Goal: Task Accomplishment & Management: Use online tool/utility

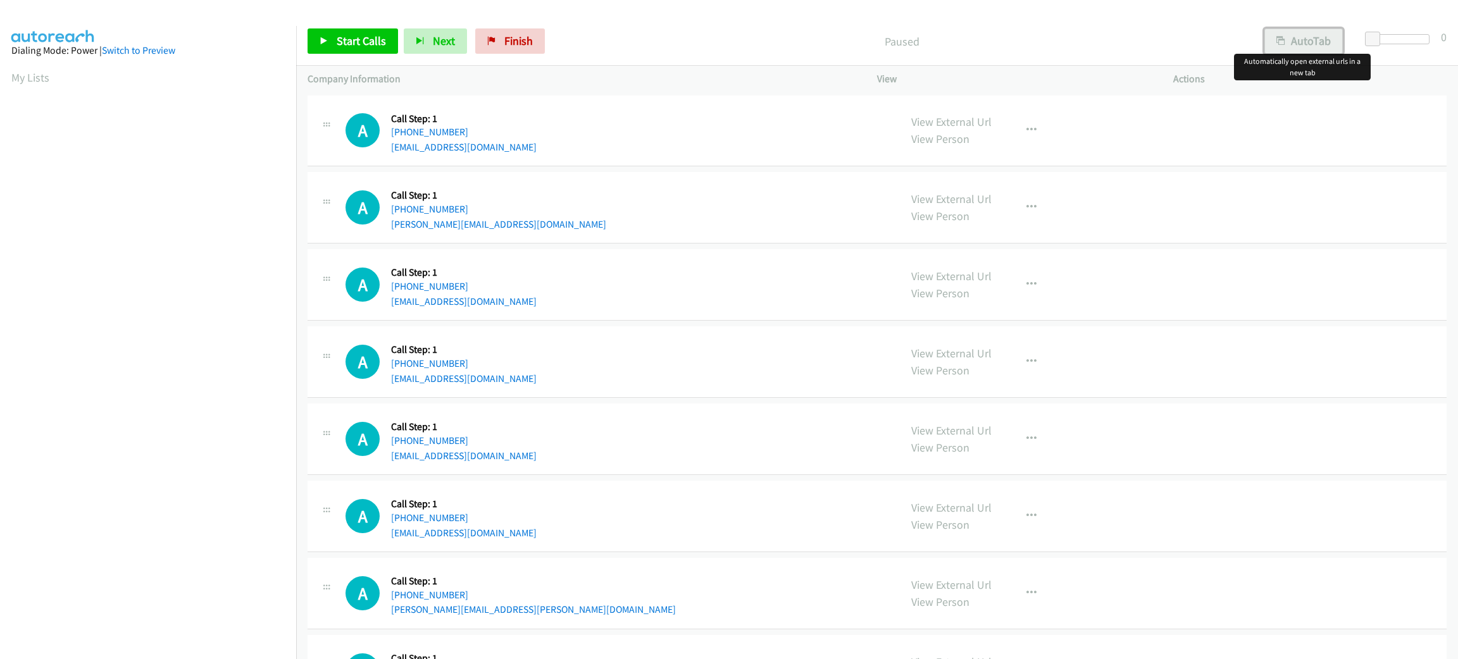
click at [1276, 38] on icon "button" at bounding box center [1280, 41] width 9 height 9
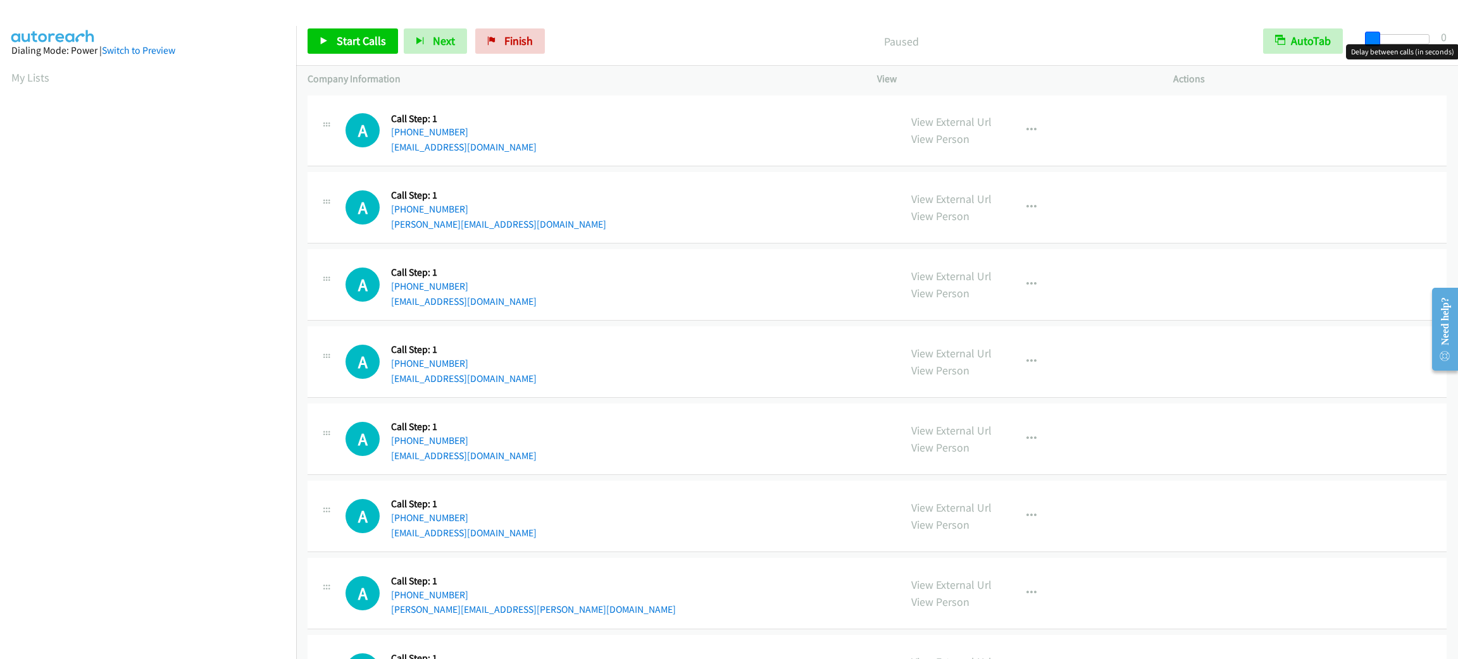
click at [1370, 35] on span at bounding box center [1372, 39] width 15 height 15
click at [1372, 35] on span at bounding box center [1374, 39] width 15 height 15
click at [376, 39] on span "Start Calls" at bounding box center [361, 41] width 49 height 15
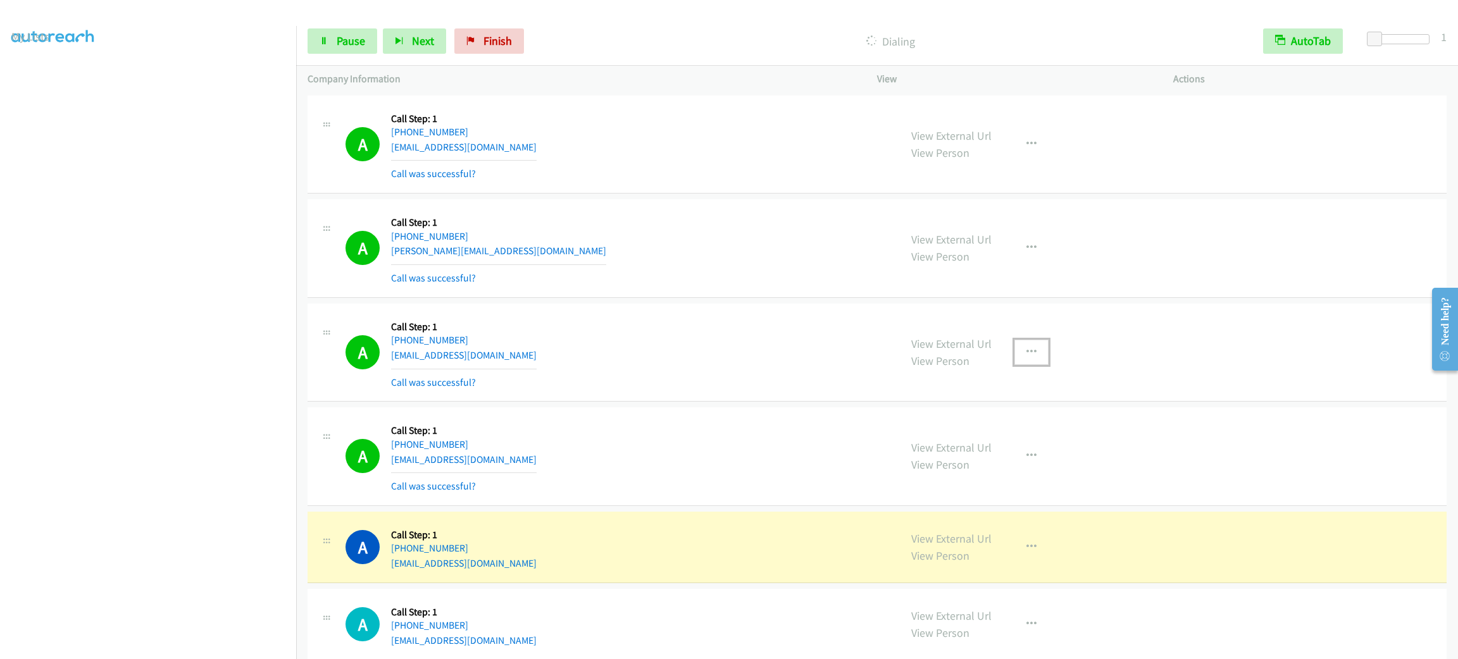
click at [1026, 356] on icon "button" at bounding box center [1031, 352] width 10 height 10
click at [981, 458] on link "Add to do not call list" at bounding box center [964, 460] width 168 height 25
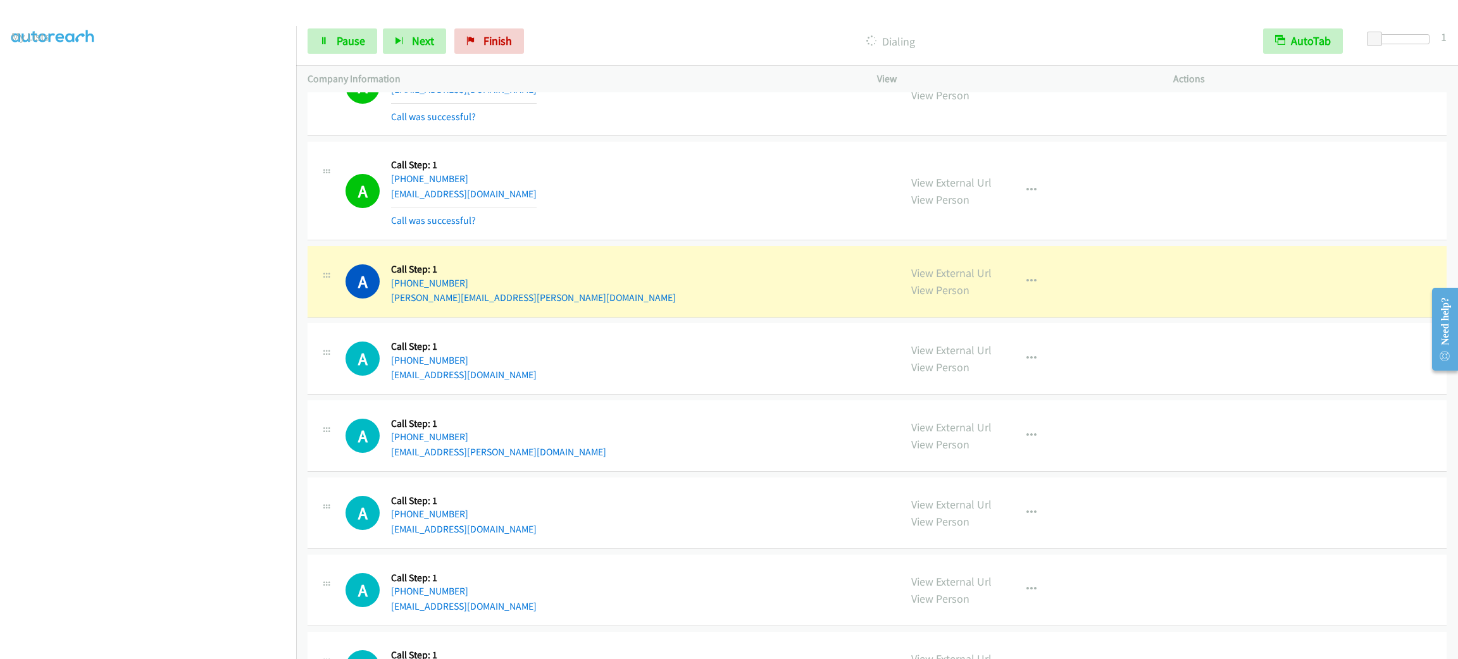
scroll to position [664, 0]
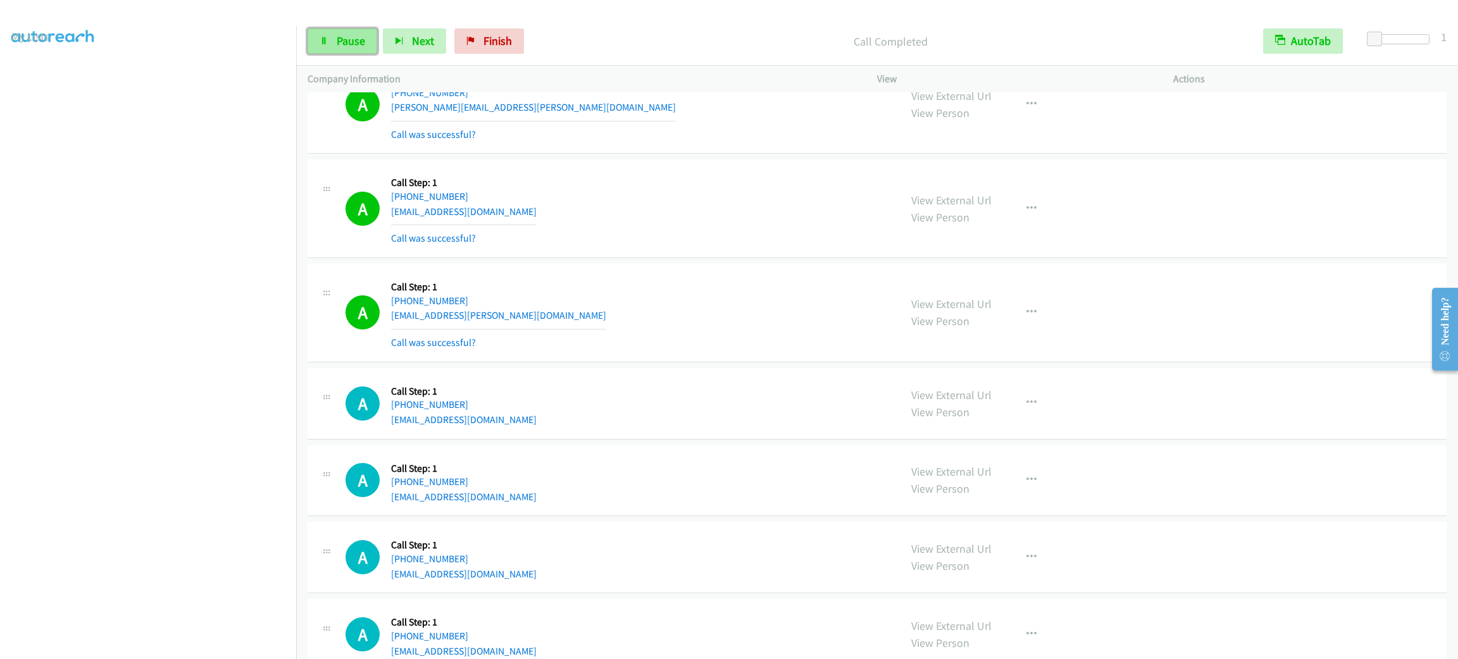
click at [346, 45] on span "Pause" at bounding box center [351, 41] width 28 height 15
click at [346, 45] on span "Start Calls" at bounding box center [361, 41] width 49 height 15
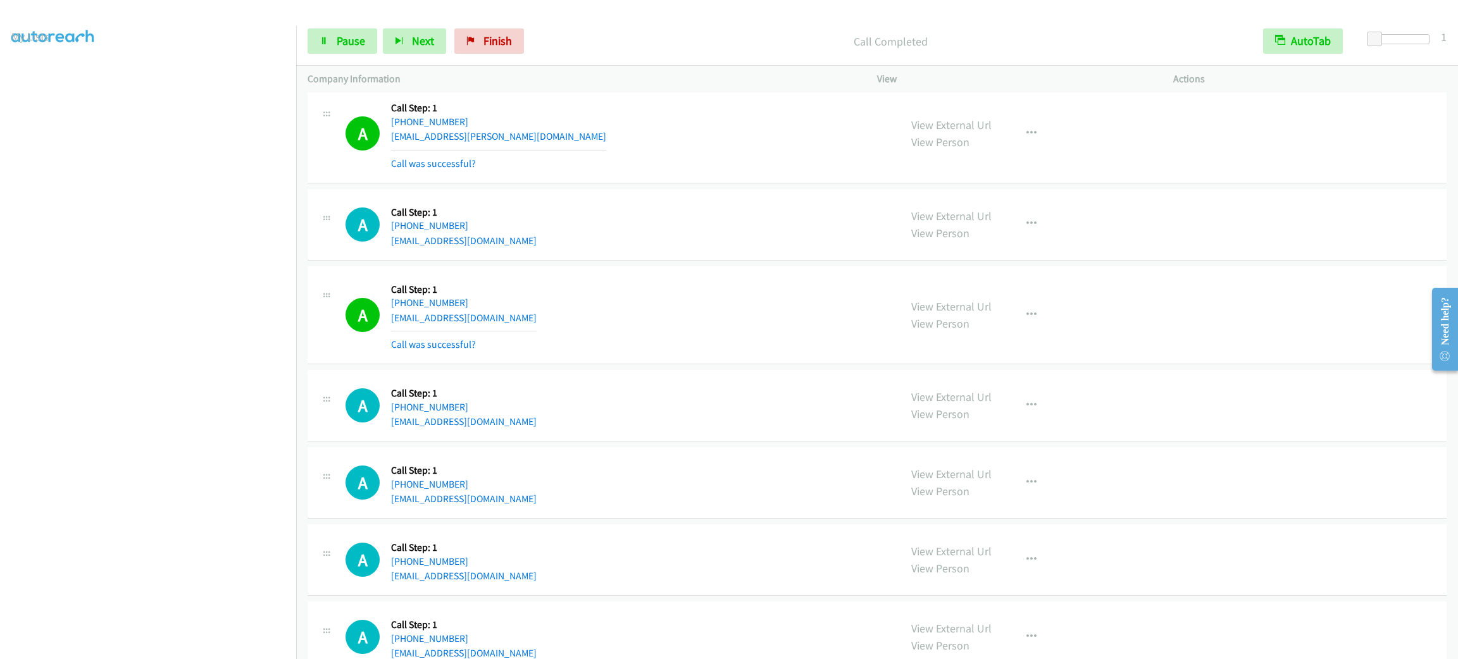
scroll to position [938, 0]
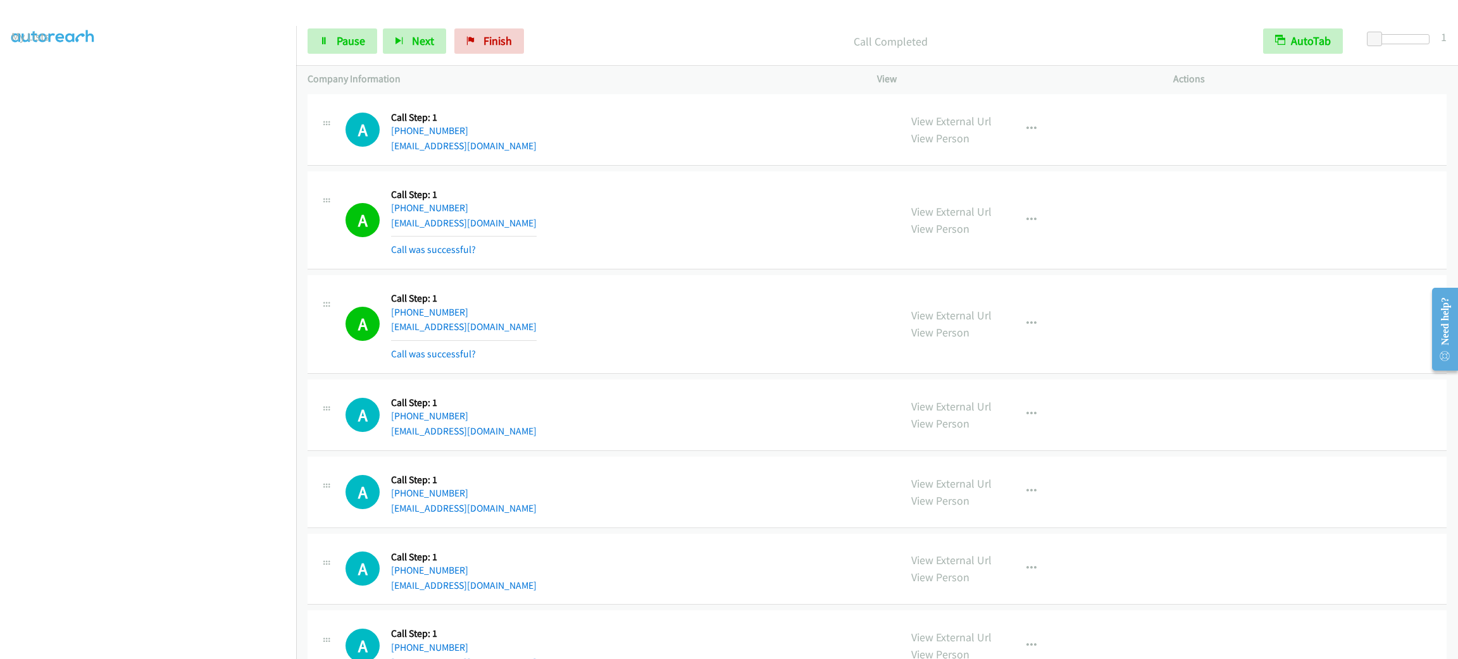
click at [1030, 340] on div "View External Url View Person View External Url Email Schedule/Manage Callback …" at bounding box center [1054, 324] width 308 height 75
click at [1030, 337] on button "button" at bounding box center [1031, 323] width 34 height 25
click at [1018, 442] on link "Add to do not call list" at bounding box center [964, 432] width 168 height 25
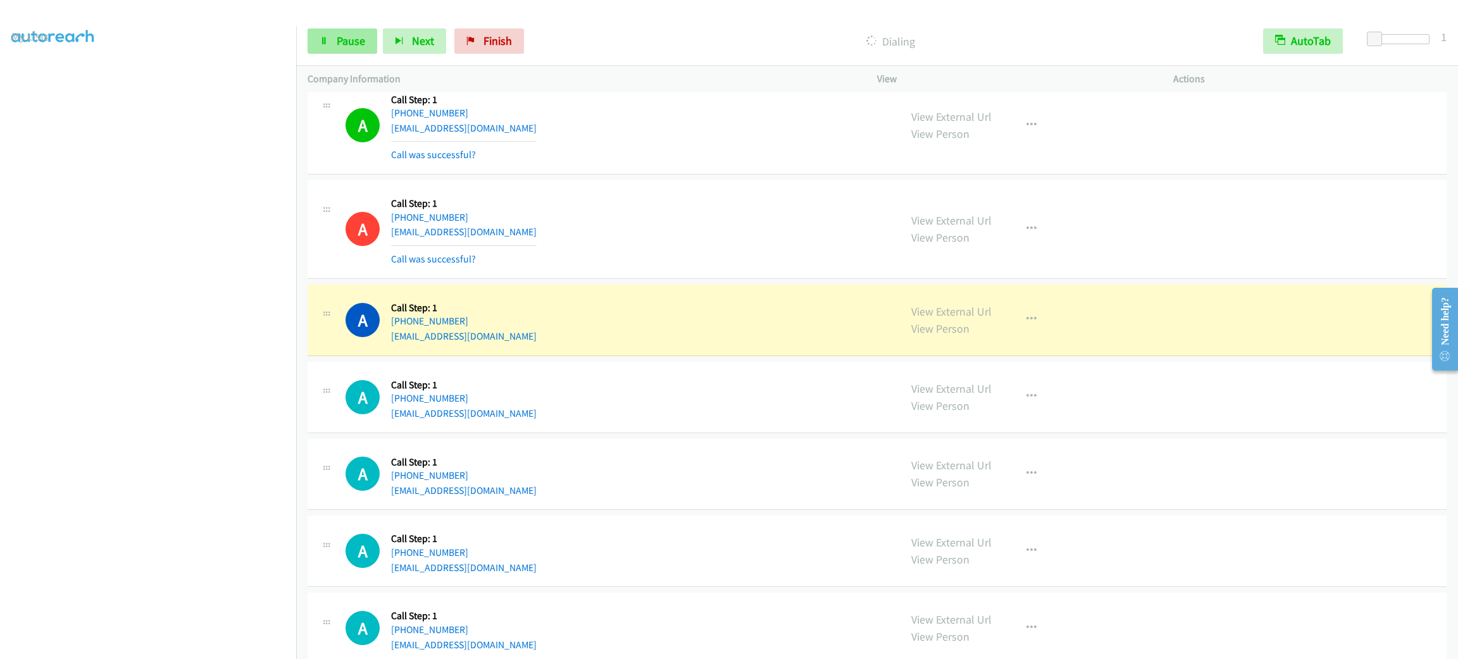
drag, startPoint x: 325, startPoint y: 19, endPoint x: 339, endPoint y: 43, distance: 27.8
click at [325, 19] on div "Start Calls Pause Next Finish Dialing AutoTab AutoTab 1" at bounding box center [877, 41] width 1162 height 49
click at [340, 43] on span "Pause" at bounding box center [351, 41] width 28 height 15
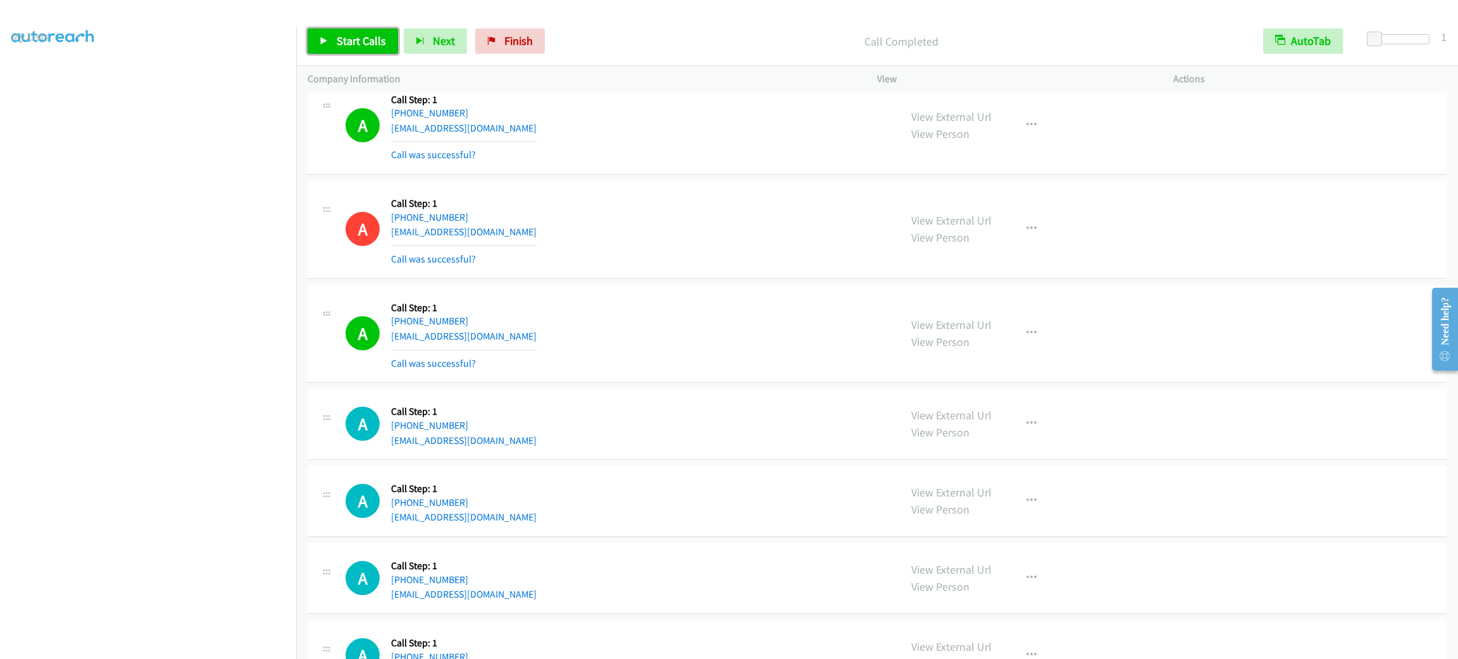
click at [339, 42] on span "Start Calls" at bounding box center [361, 41] width 49 height 15
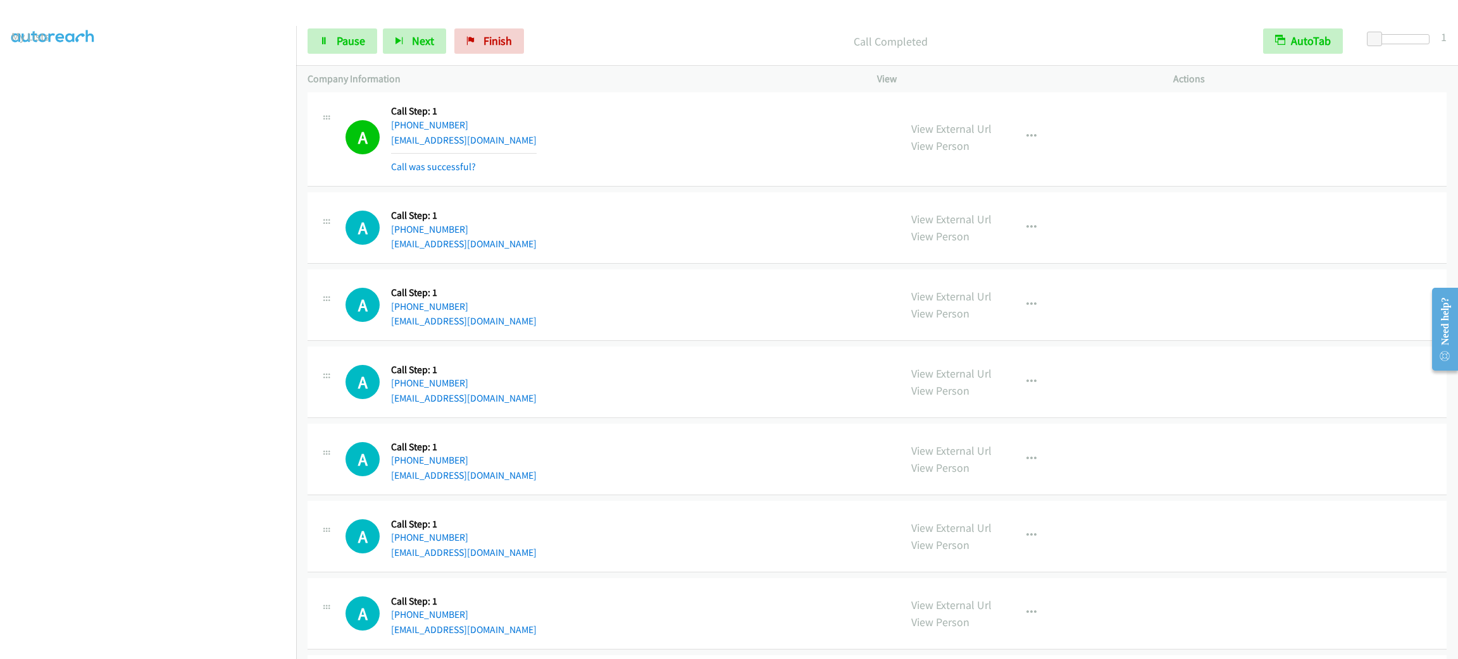
scroll to position [1637, 0]
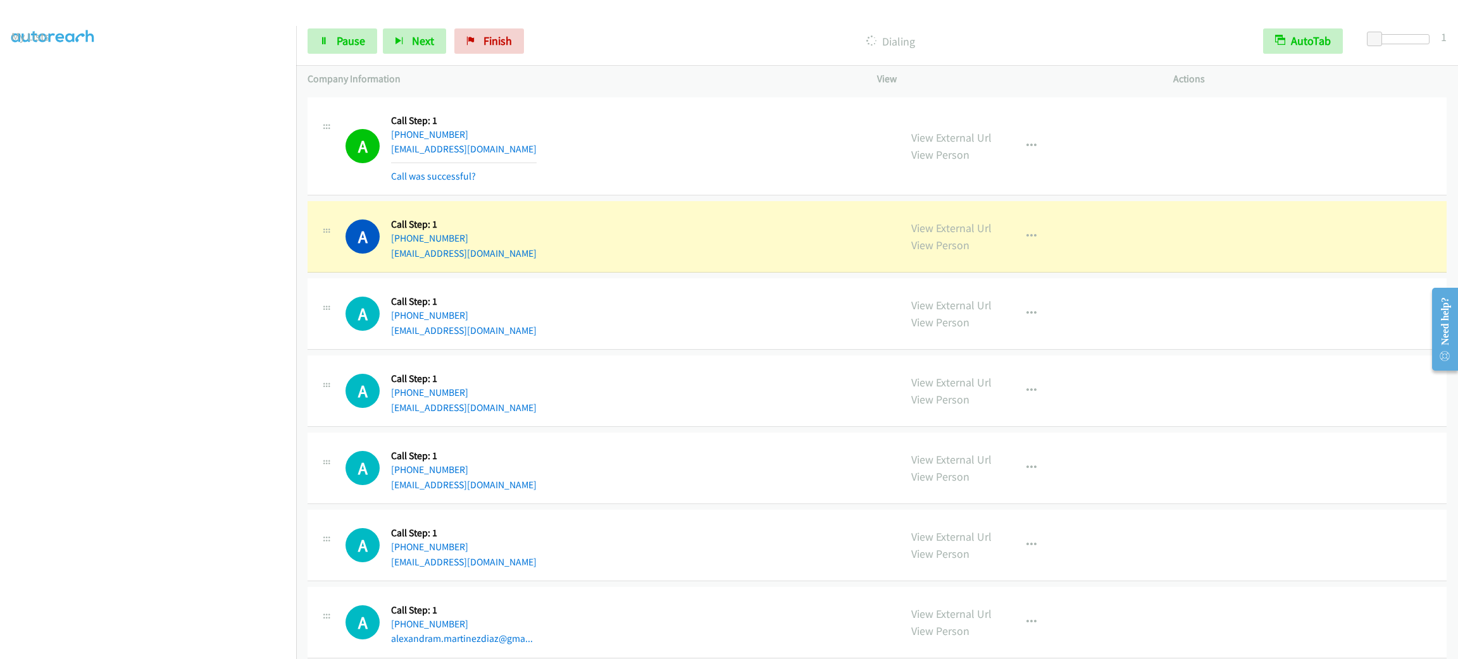
click at [640, 371] on div "A Callback Scheduled Call Step: 1 America/New_York +1 401-226-8906 davarista88@…" at bounding box center [616, 391] width 543 height 48
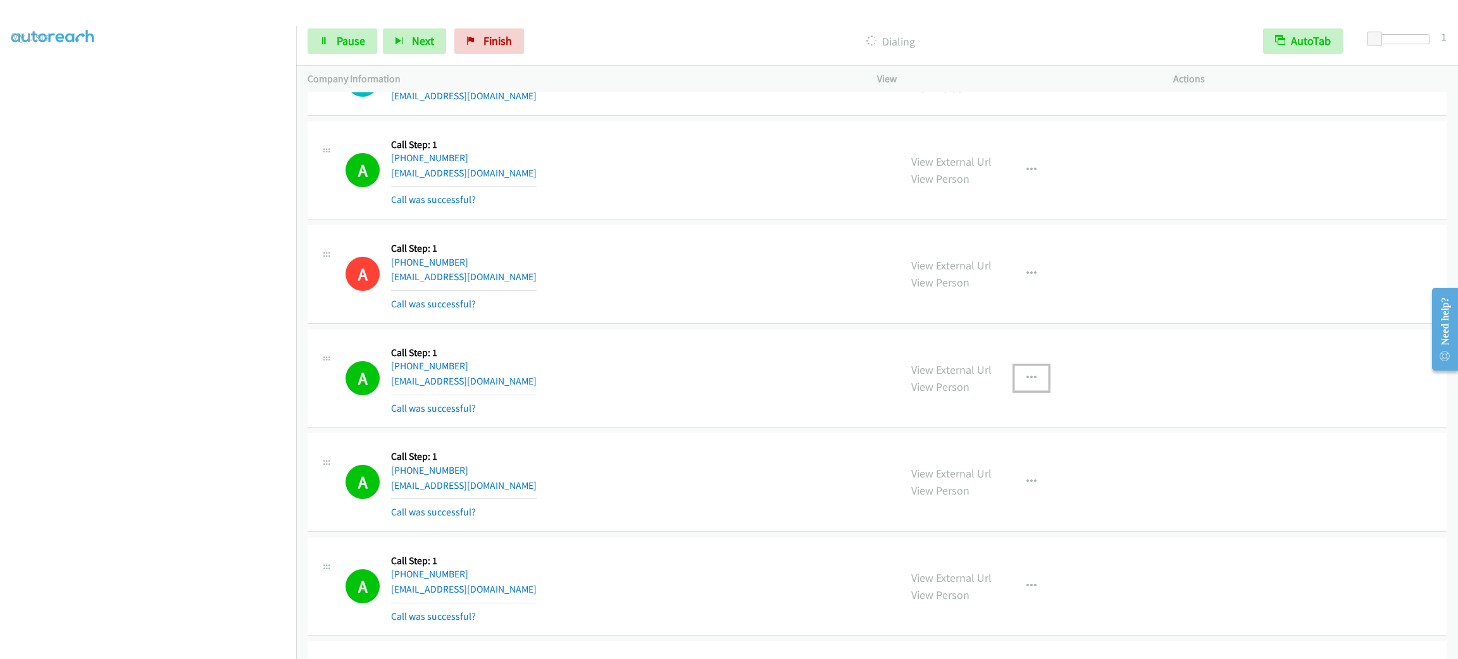
click at [1035, 378] on button "button" at bounding box center [1031, 378] width 34 height 25
click at [995, 496] on link "Add to do not call list" at bounding box center [964, 486] width 168 height 25
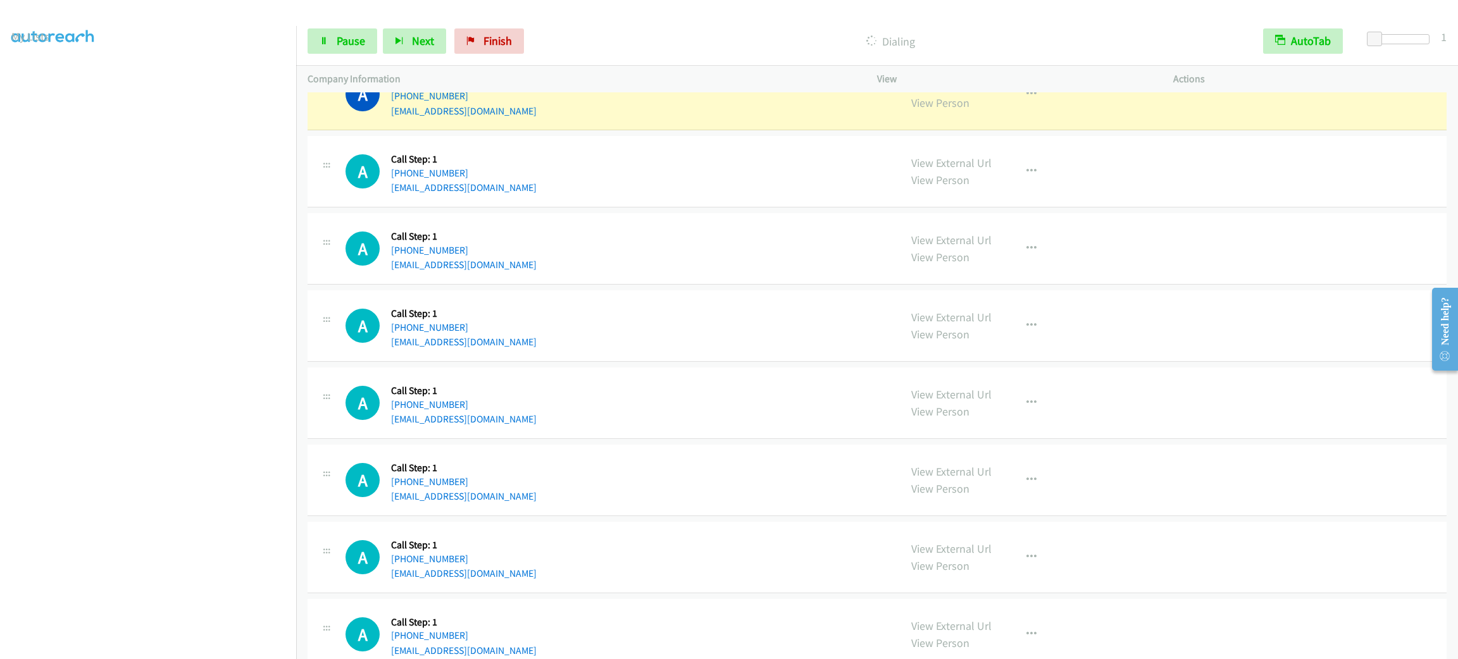
scroll to position [2282, 0]
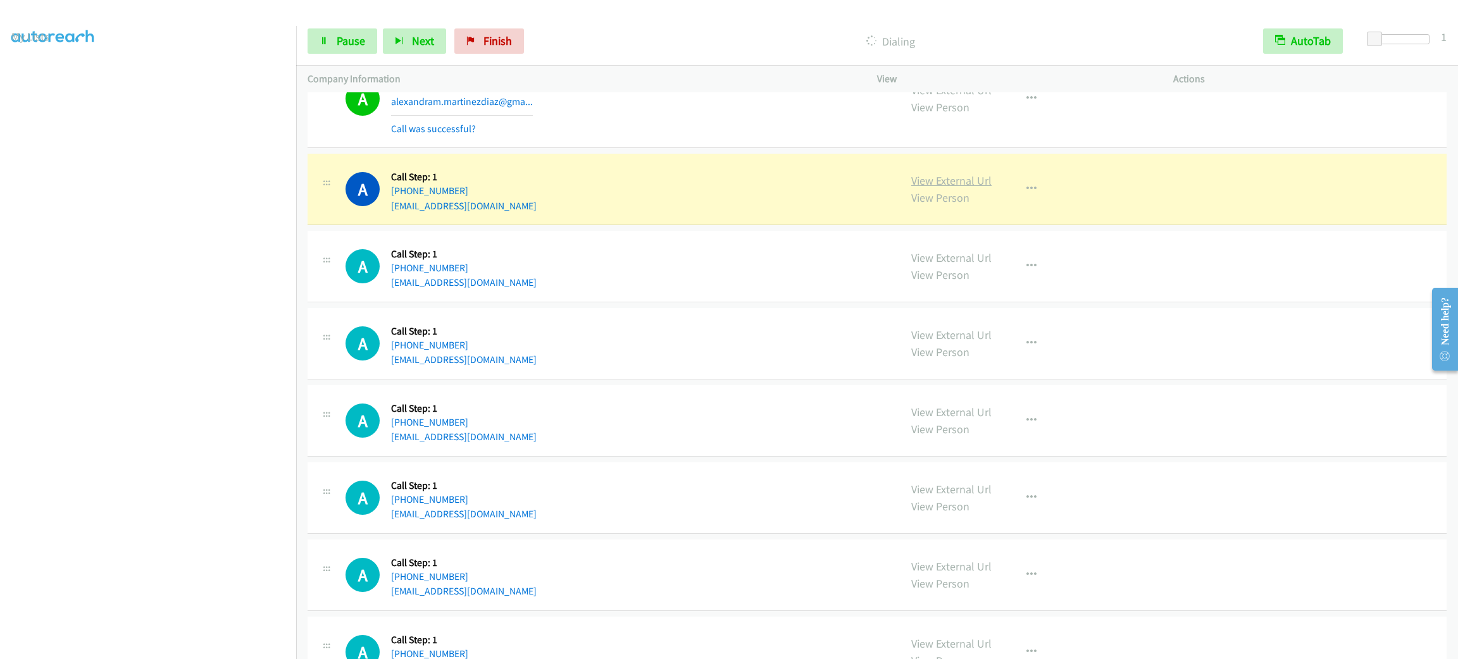
click at [978, 188] on link "View External Url" at bounding box center [951, 180] width 80 height 15
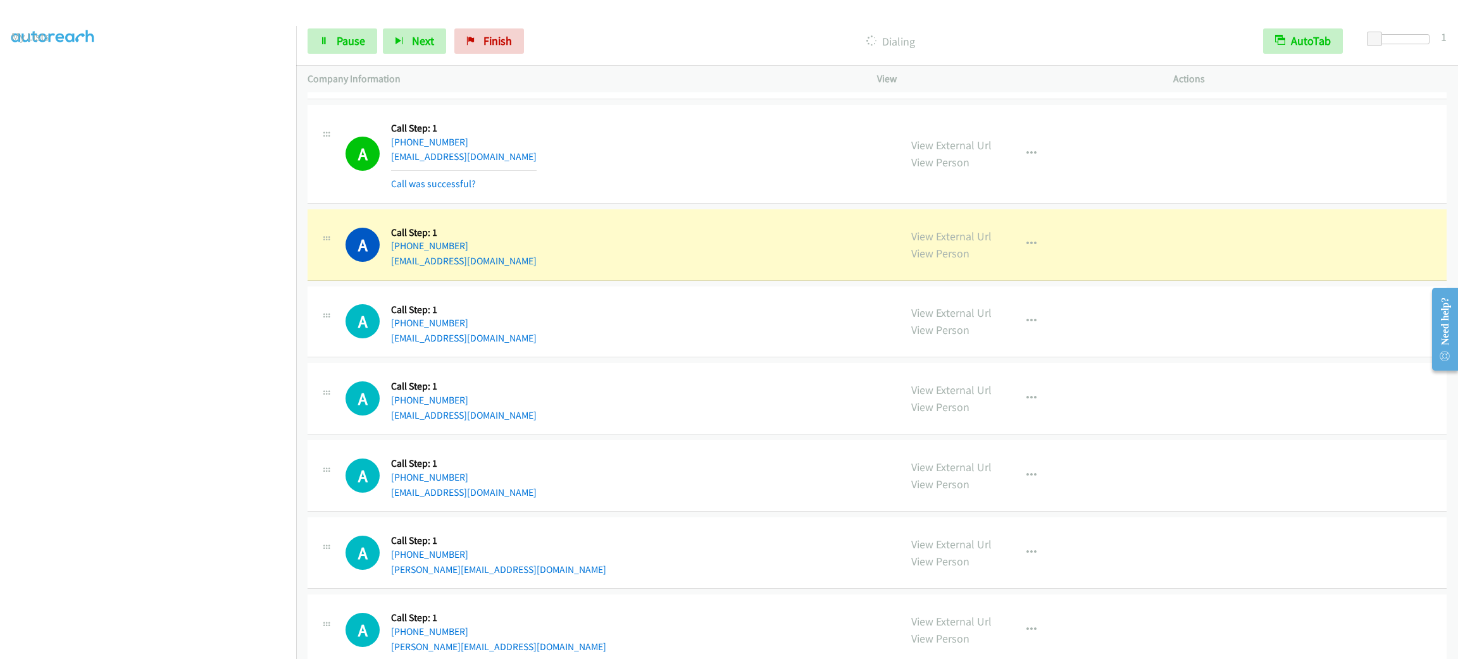
scroll to position [2947, 0]
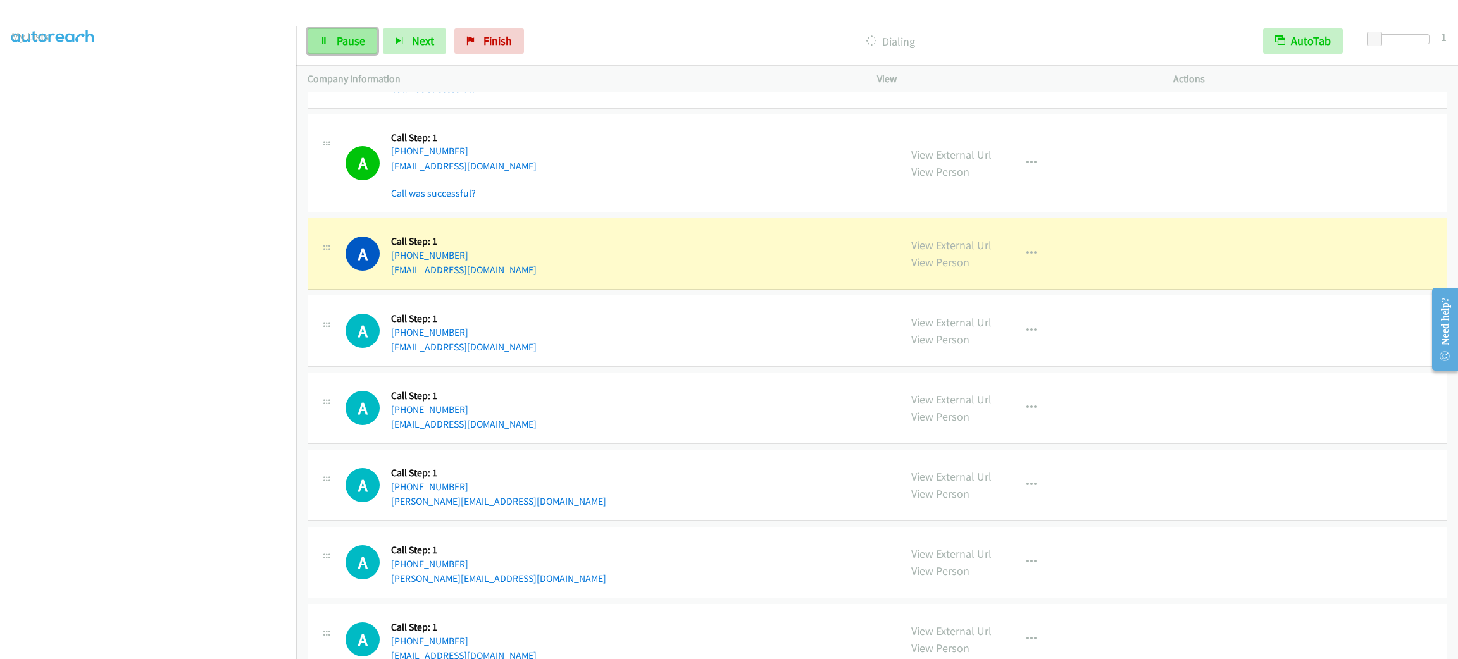
click at [337, 47] on span "Pause" at bounding box center [351, 41] width 28 height 15
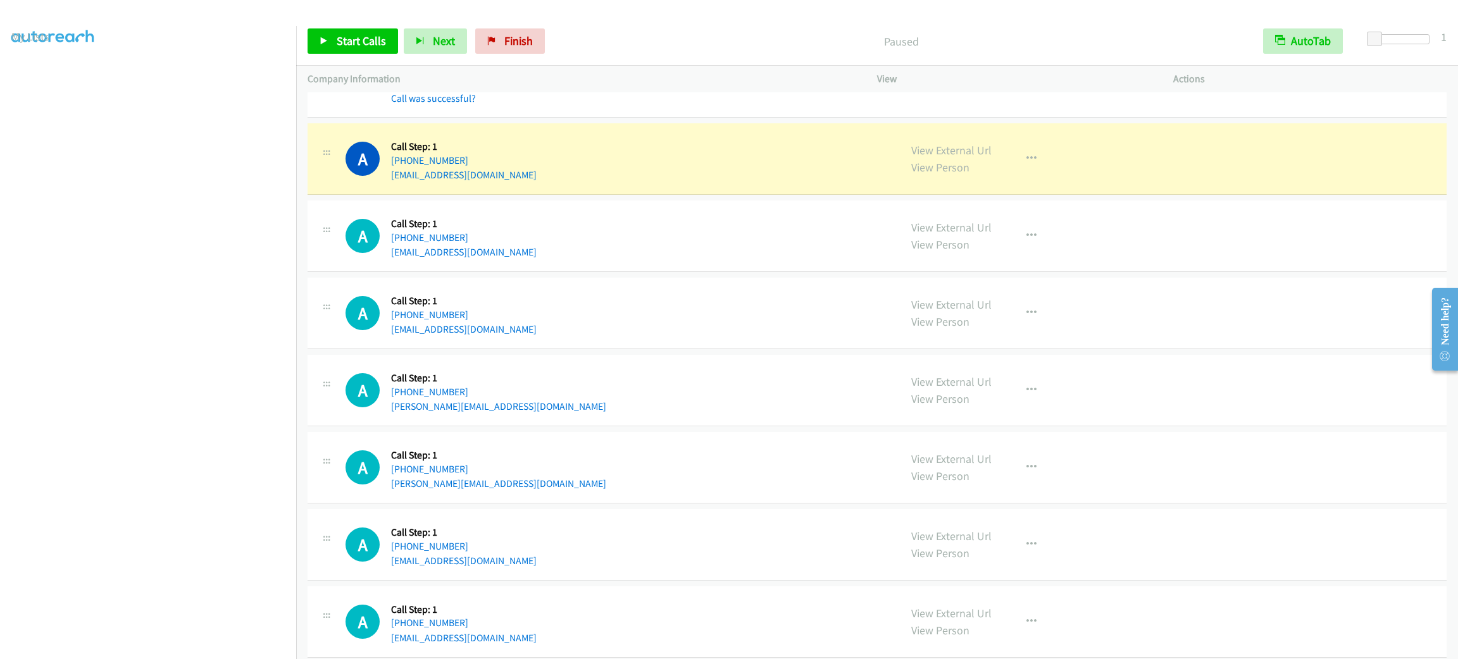
scroll to position [3136, 0]
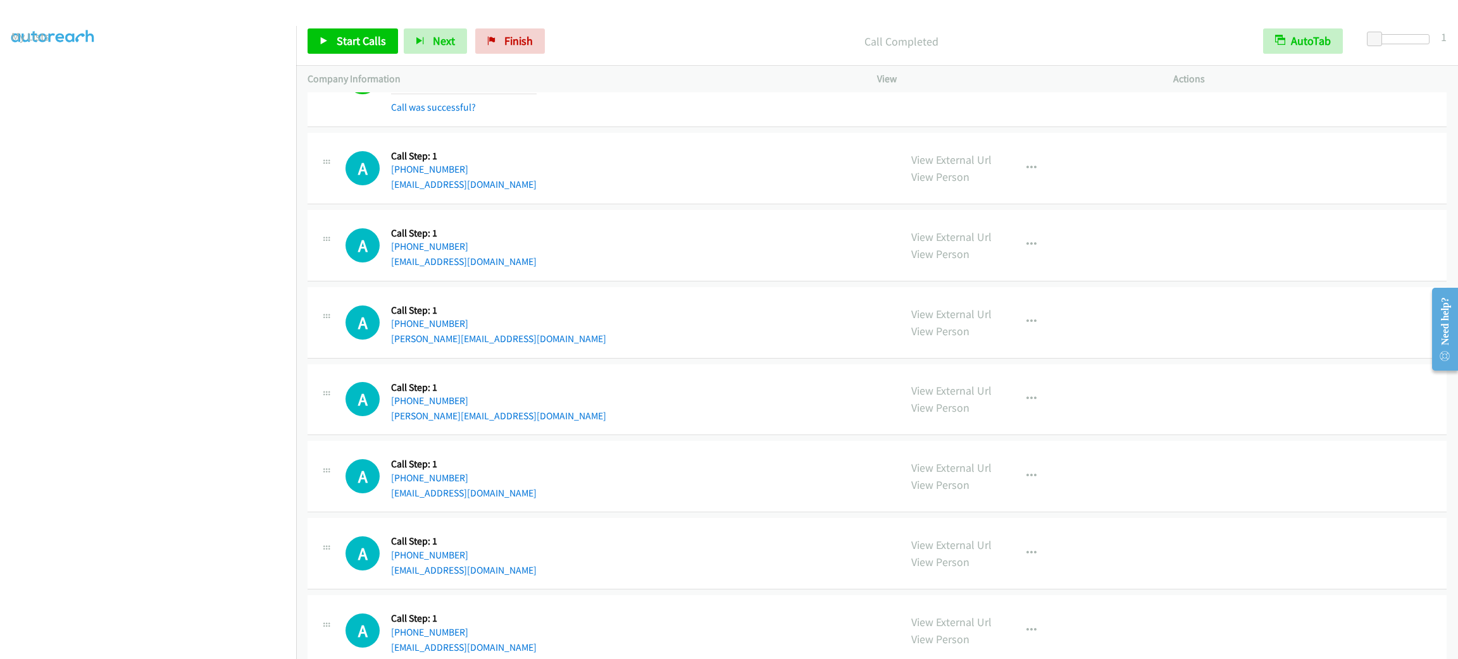
click at [1051, 618] on div "View External Url View Person View External Url Email Schedule/Manage Callback …" at bounding box center [1054, 631] width 308 height 48
click at [623, 223] on div "A Callback Scheduled Call Step: 1 America/Chicago +1 972-666-1098 mnshareef@stu…" at bounding box center [877, 245] width 1139 height 71
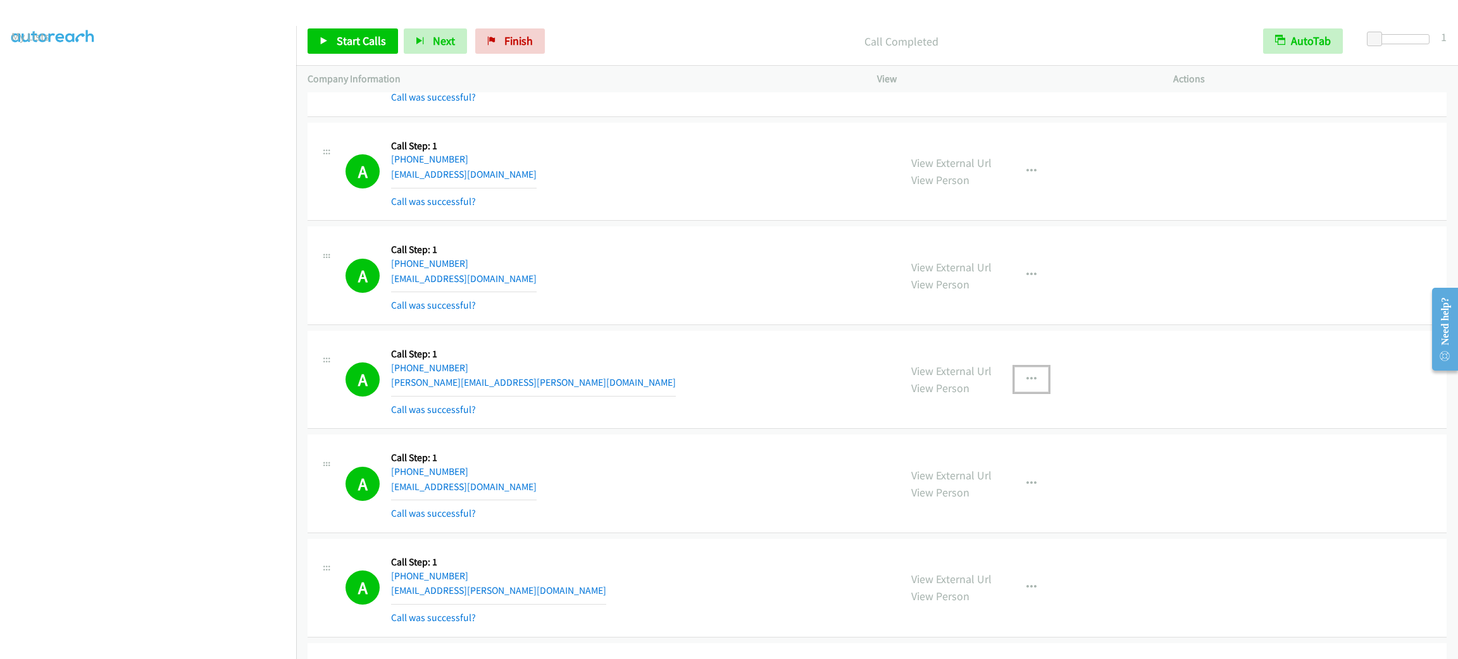
click at [1036, 377] on button "button" at bounding box center [1031, 379] width 34 height 25
click at [1037, 480] on link "Add to do not call list" at bounding box center [964, 487] width 168 height 25
click at [354, 26] on div "Start Calls Pause Next Finish Call Completed AutoTab AutoTab 1" at bounding box center [877, 41] width 1162 height 49
click at [367, 47] on span "Start Calls" at bounding box center [361, 41] width 49 height 15
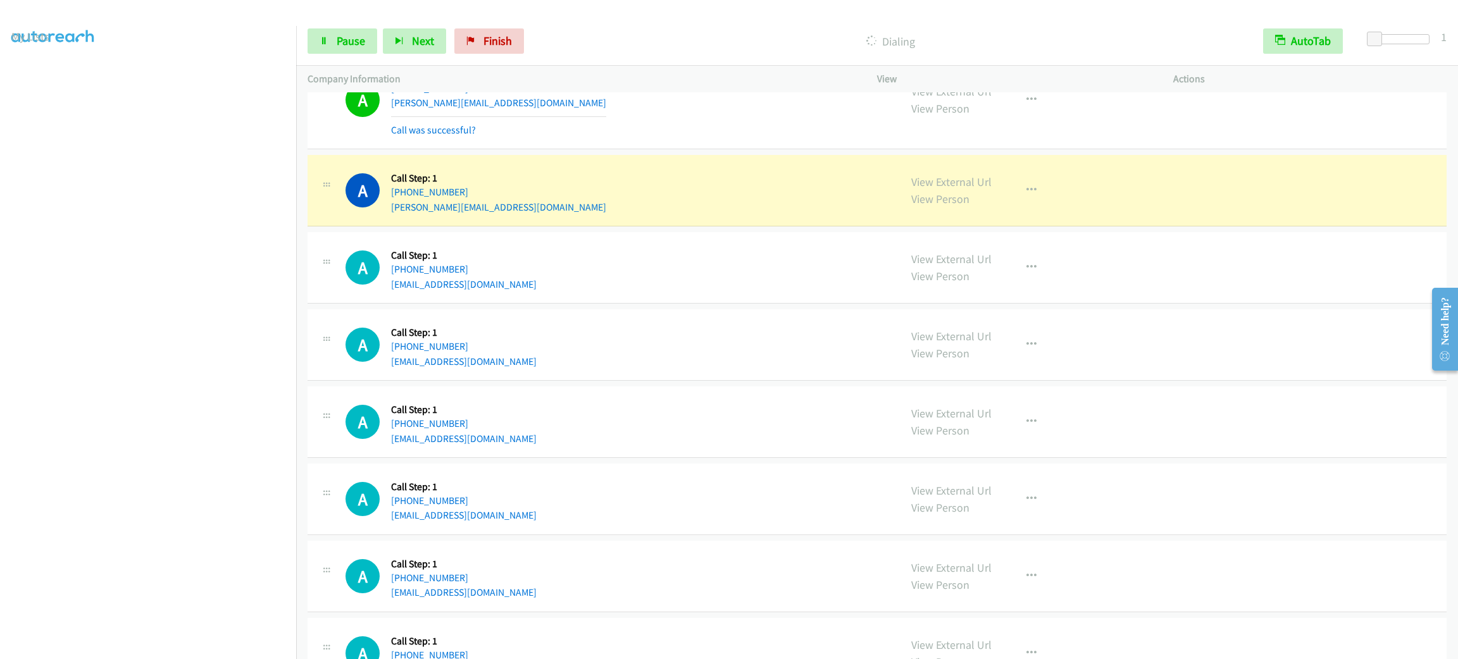
scroll to position [3521, 0]
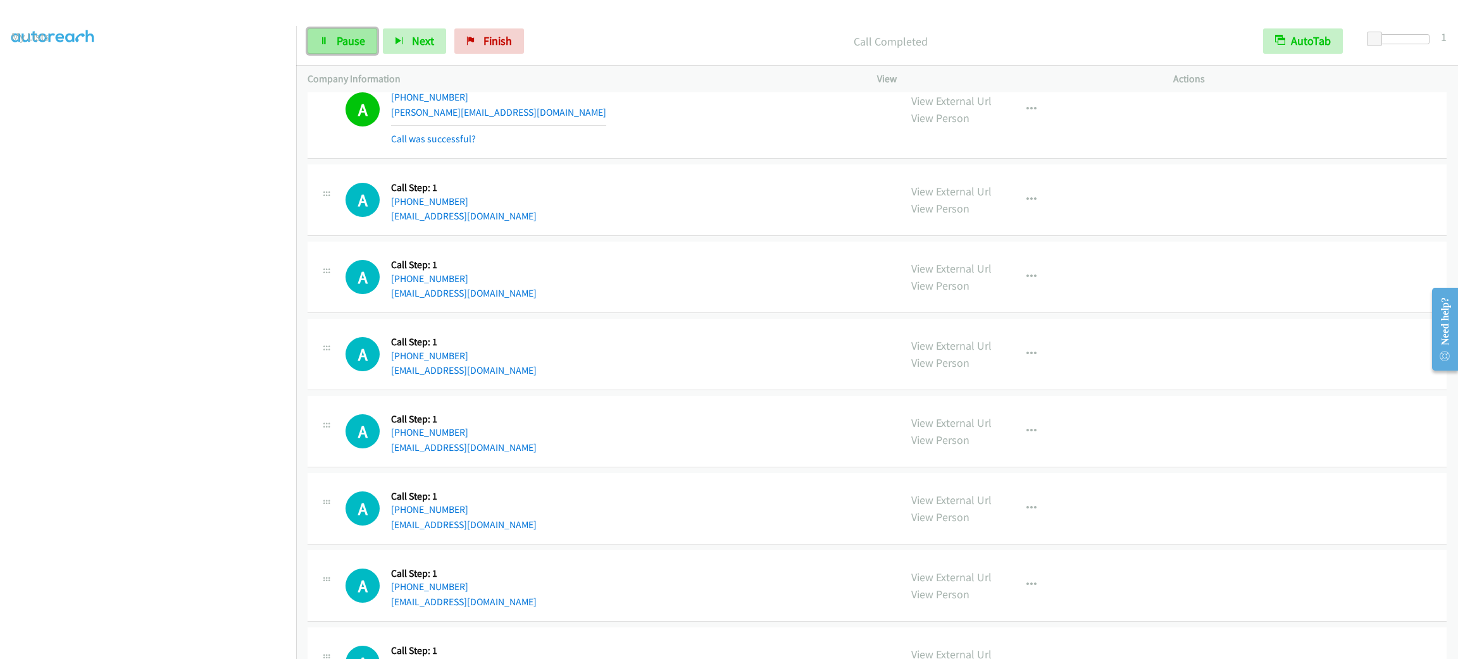
click at [358, 43] on span "Pause" at bounding box center [351, 41] width 28 height 15
click at [358, 43] on span "Start Calls" at bounding box center [361, 41] width 49 height 15
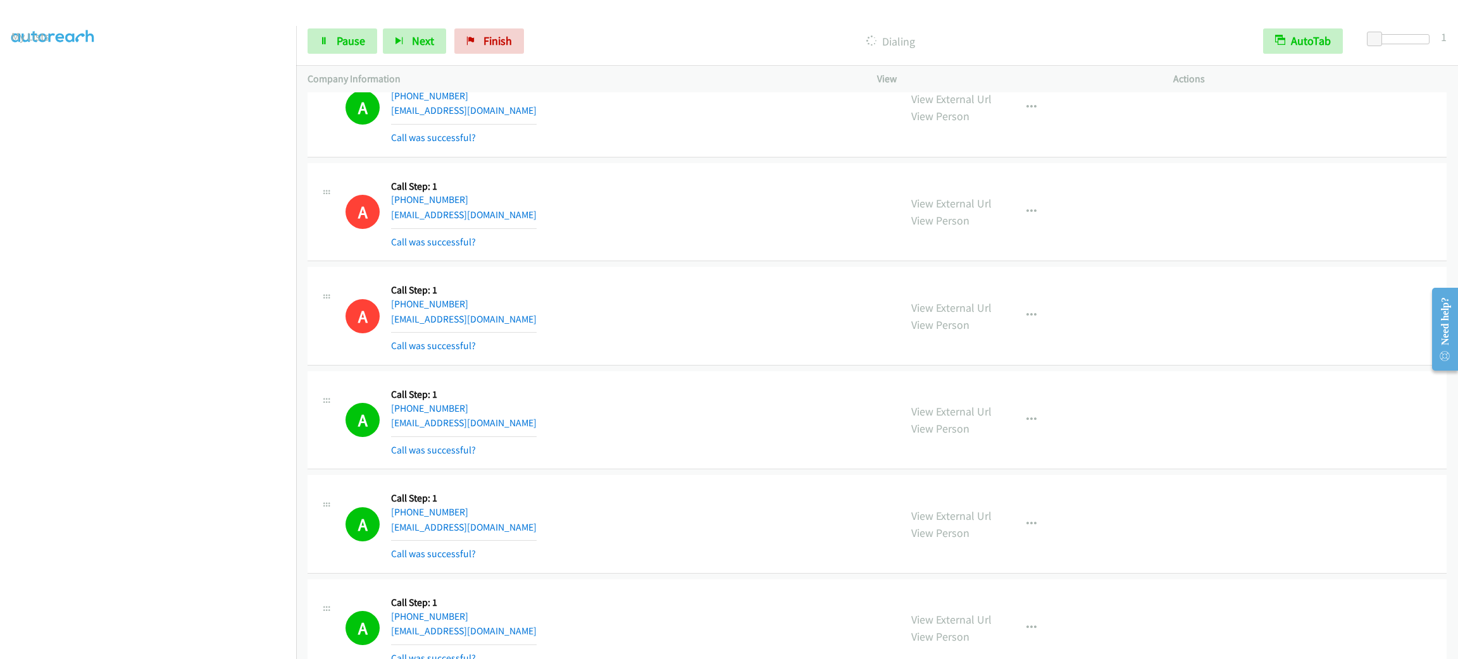
scroll to position [888, 0]
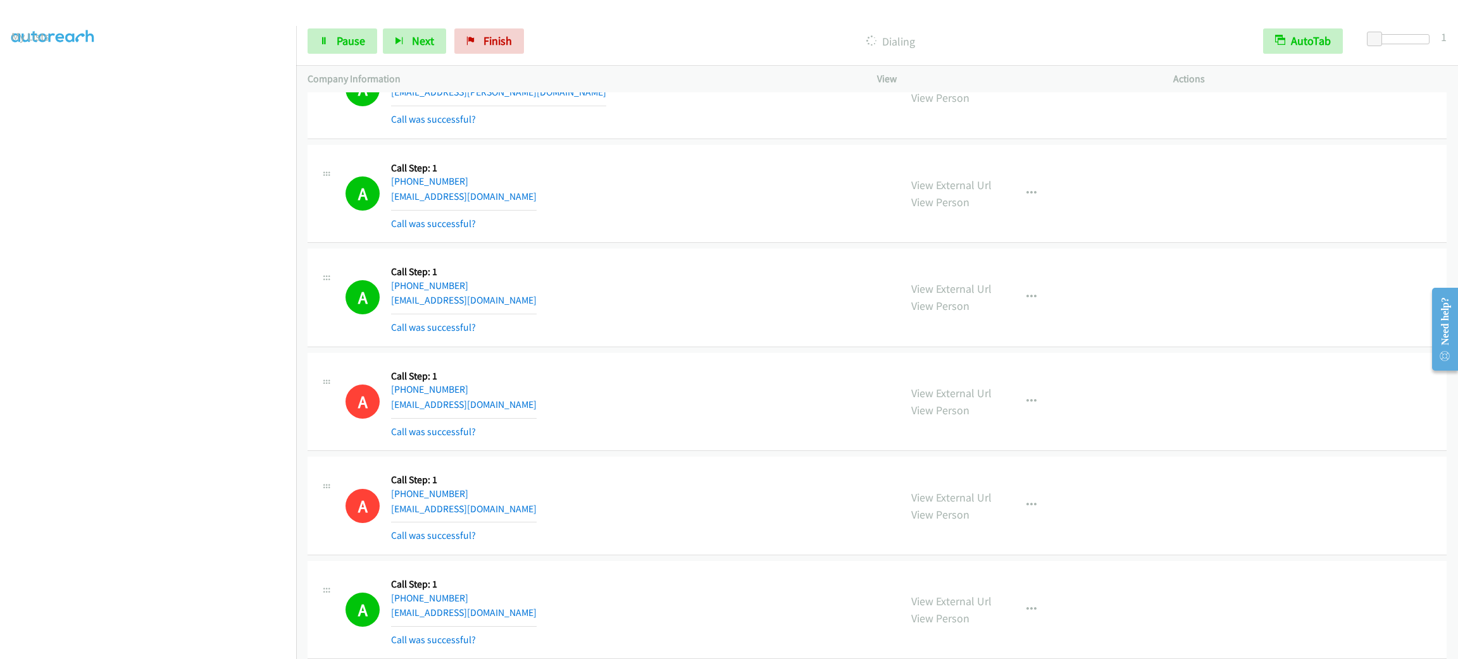
click at [527, 218] on div "A Callback Scheduled Call Step: 1 America/Los_Angeles +1 253-287-8555 alagonlop…" at bounding box center [616, 193] width 543 height 75
click at [1026, 197] on icon "button" at bounding box center [1031, 194] width 10 height 10
click at [1012, 307] on link "Add to do not call list" at bounding box center [964, 301] width 168 height 25
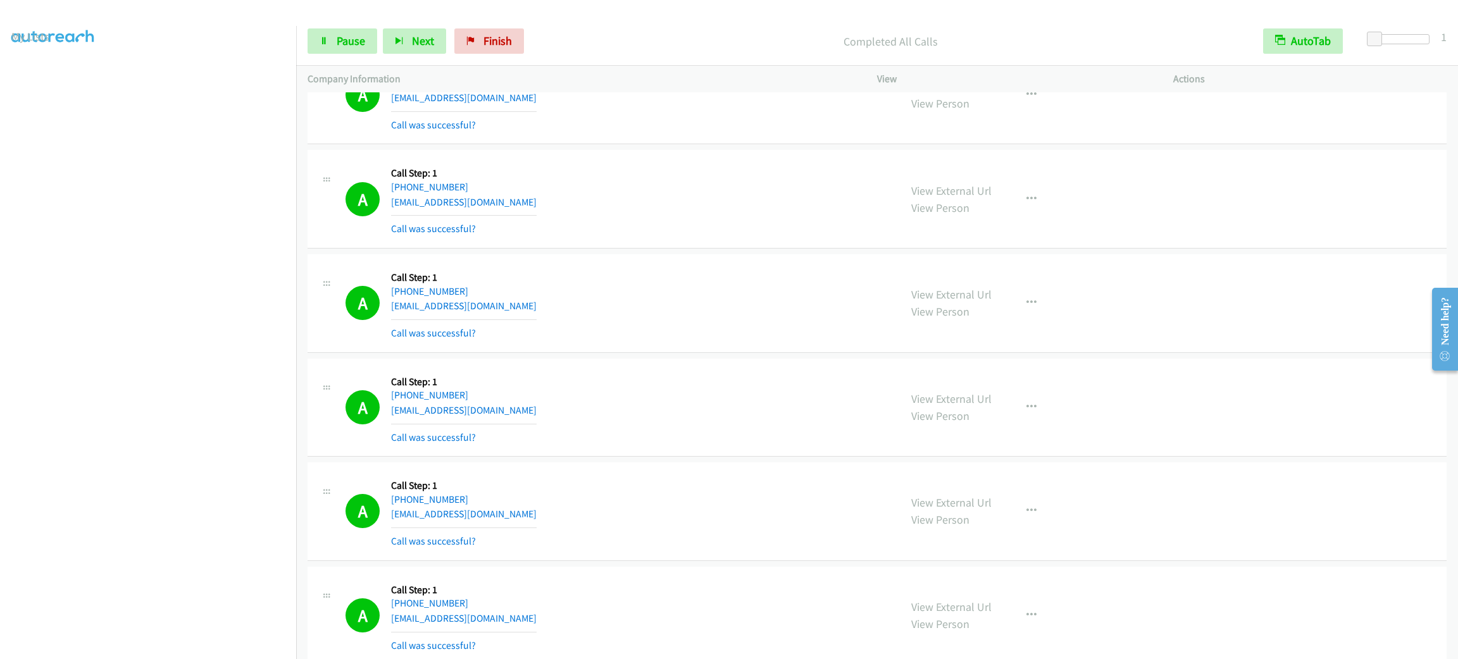
scroll to position [4399, 0]
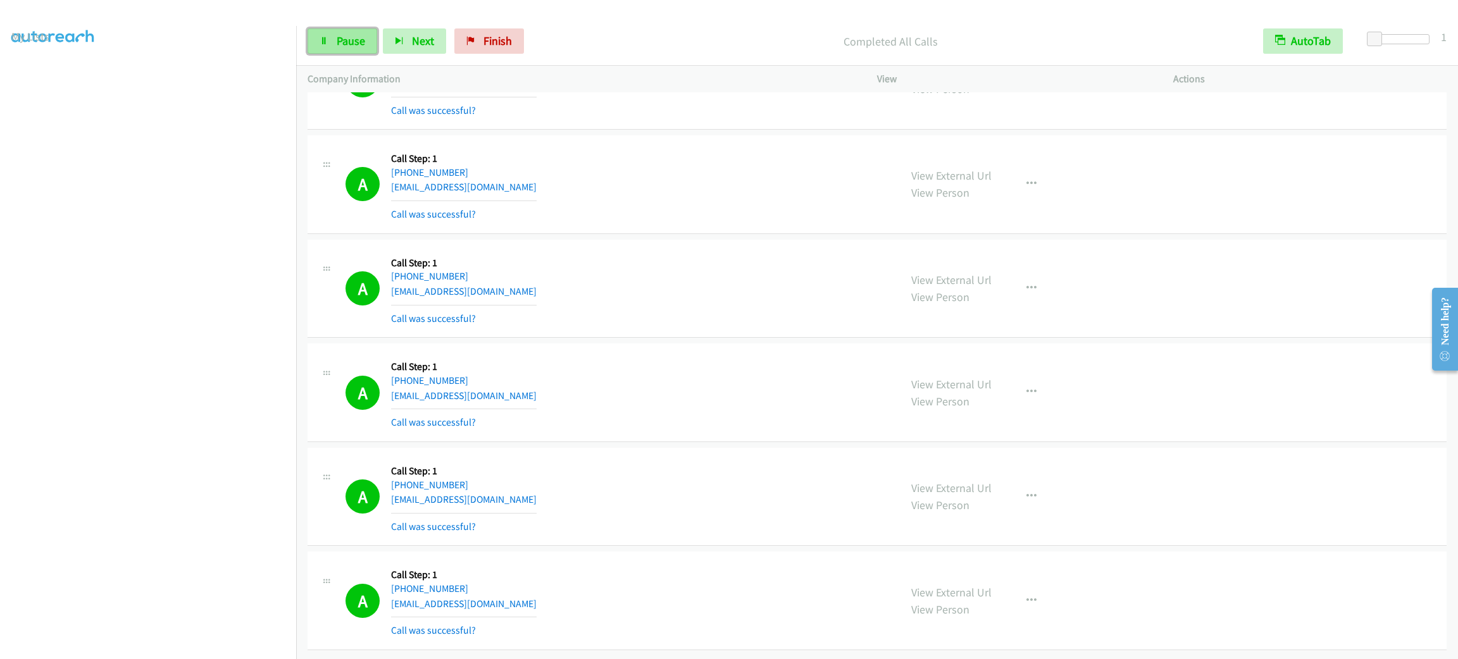
click at [370, 44] on link "Pause" at bounding box center [343, 40] width 70 height 25
click at [367, 39] on span "Start Calls" at bounding box center [361, 41] width 49 height 15
click at [11, 29] on link "My Lists" at bounding box center [30, 36] width 38 height 15
